Goal: Task Accomplishment & Management: Use online tool/utility

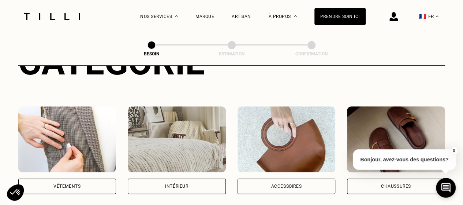
scroll to position [137, 0]
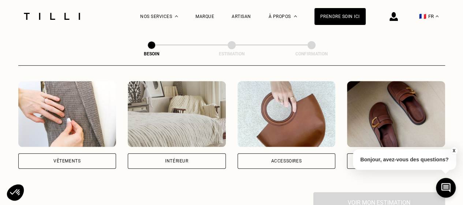
click at [455, 149] on button "X" at bounding box center [453, 150] width 7 height 8
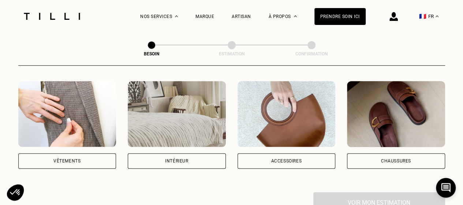
click at [393, 159] on div "Chaussures" at bounding box center [396, 161] width 30 height 4
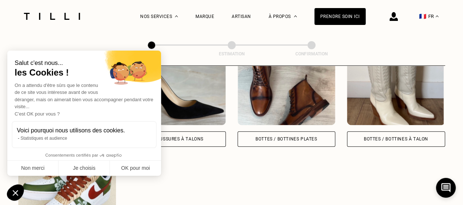
scroll to position [358, 0]
click at [135, 164] on button "OK pour moi" at bounding box center [135, 167] width 51 height 15
checkbox input "true"
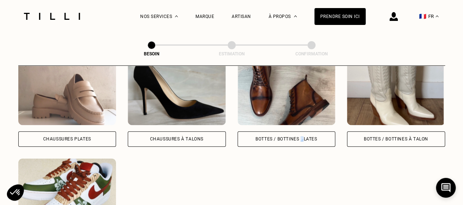
drag, startPoint x: 301, startPoint y: 132, endPoint x: 303, endPoint y: 170, distance: 37.8
click at [303, 170] on div "Chaussures Plates Chaussures à Talons Bottes / Bottines plates Bottes / Bottine…" at bounding box center [231, 152] width 427 height 187
click at [383, 134] on div "Bottes / Bottines à talon" at bounding box center [396, 138] width 98 height 15
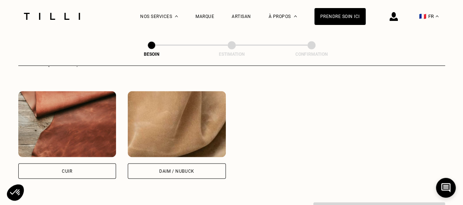
scroll to position [685, 0]
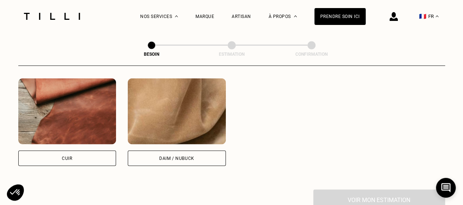
click at [182, 156] on div "Daim / Nubuck" at bounding box center [176, 158] width 35 height 4
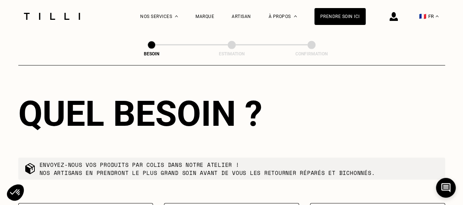
scroll to position [886, 0]
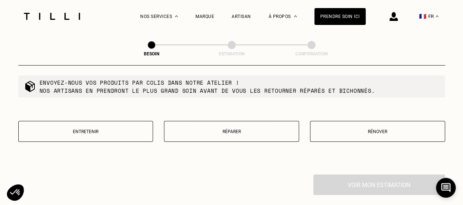
click at [254, 129] on p "Réparer" at bounding box center [231, 131] width 127 height 5
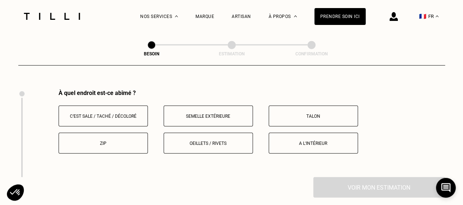
scroll to position [973, 0]
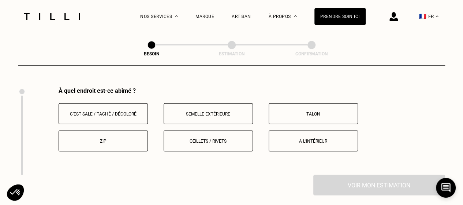
click at [182, 138] on p "Oeillets / rivets" at bounding box center [208, 140] width 81 height 5
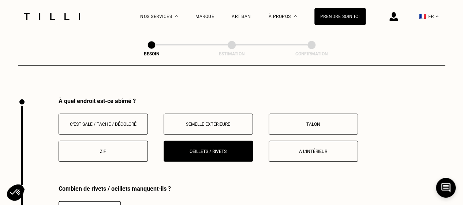
scroll to position [942, 0]
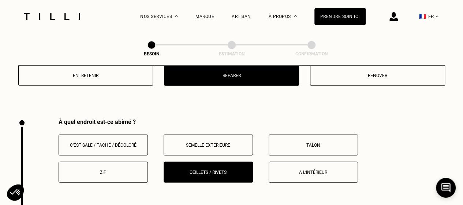
click at [103, 144] on button "C‘est sale / taché / décoloré" at bounding box center [103, 144] width 89 height 21
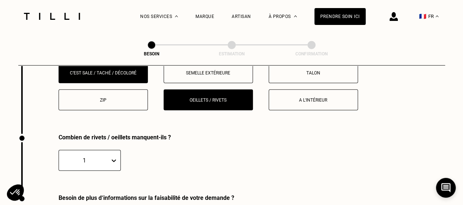
scroll to position [997, 0]
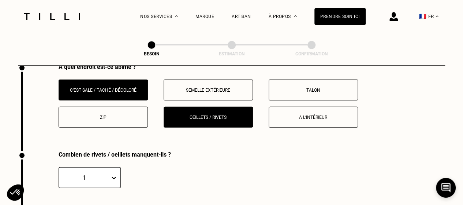
click at [118, 93] on button "C‘est sale / taché / décoloré" at bounding box center [103, 89] width 89 height 21
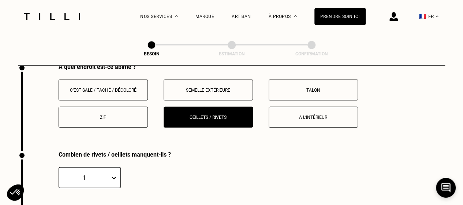
click at [207, 115] on p "Oeillets / rivets" at bounding box center [208, 117] width 81 height 5
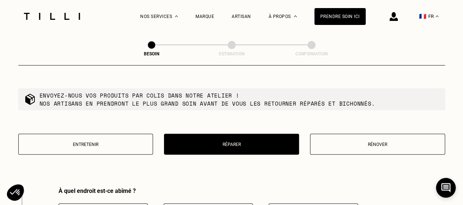
scroll to position [860, 0]
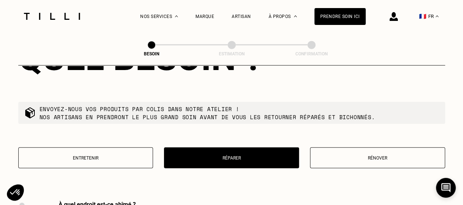
click at [413, 155] on p "Rénover" at bounding box center [377, 157] width 127 height 5
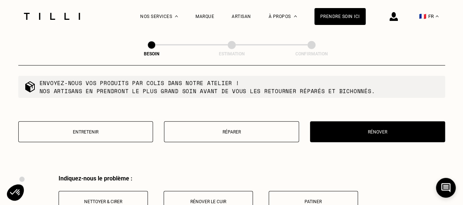
scroll to position [882, 0]
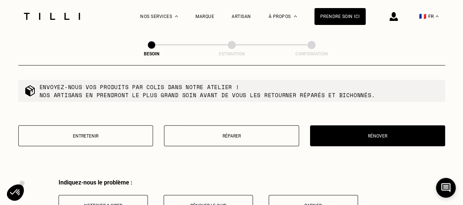
click at [109, 139] on button "Entretenir" at bounding box center [85, 135] width 135 height 21
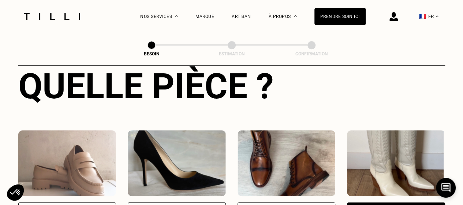
scroll to position [104, 0]
